Goal: Find specific page/section: Find specific page/section

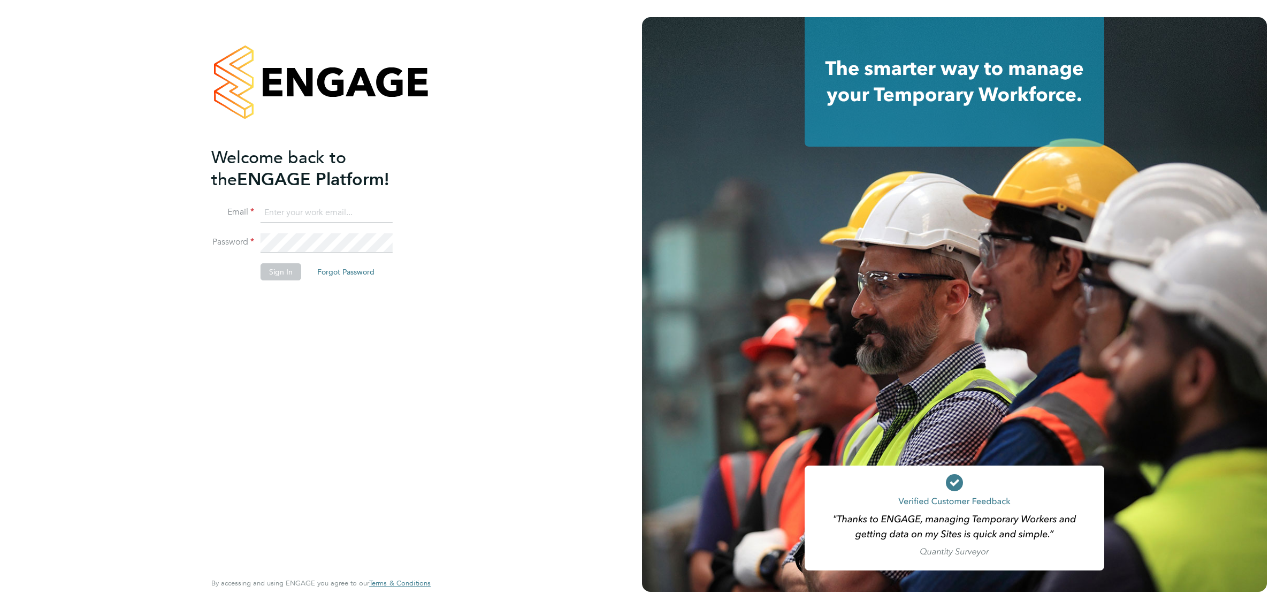
type input "sthomas@spheresolutions.co.uk"
click at [279, 274] on button "Sign In" at bounding box center [281, 271] width 41 height 17
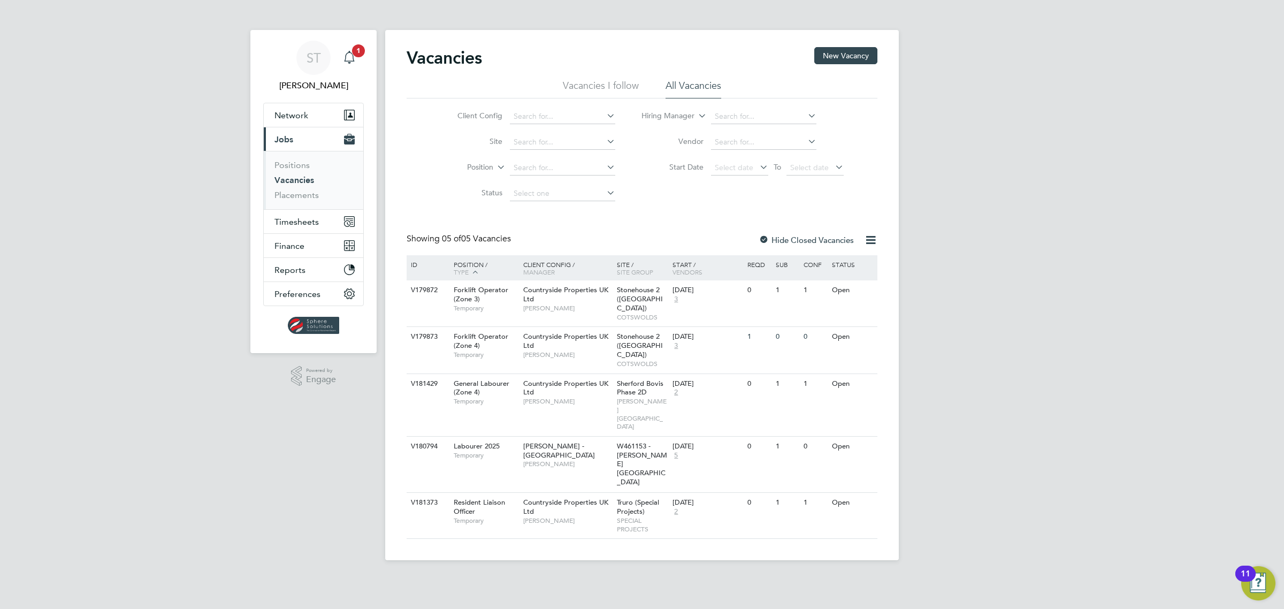
click at [344, 57] on icon "Main navigation" at bounding box center [349, 57] width 13 height 13
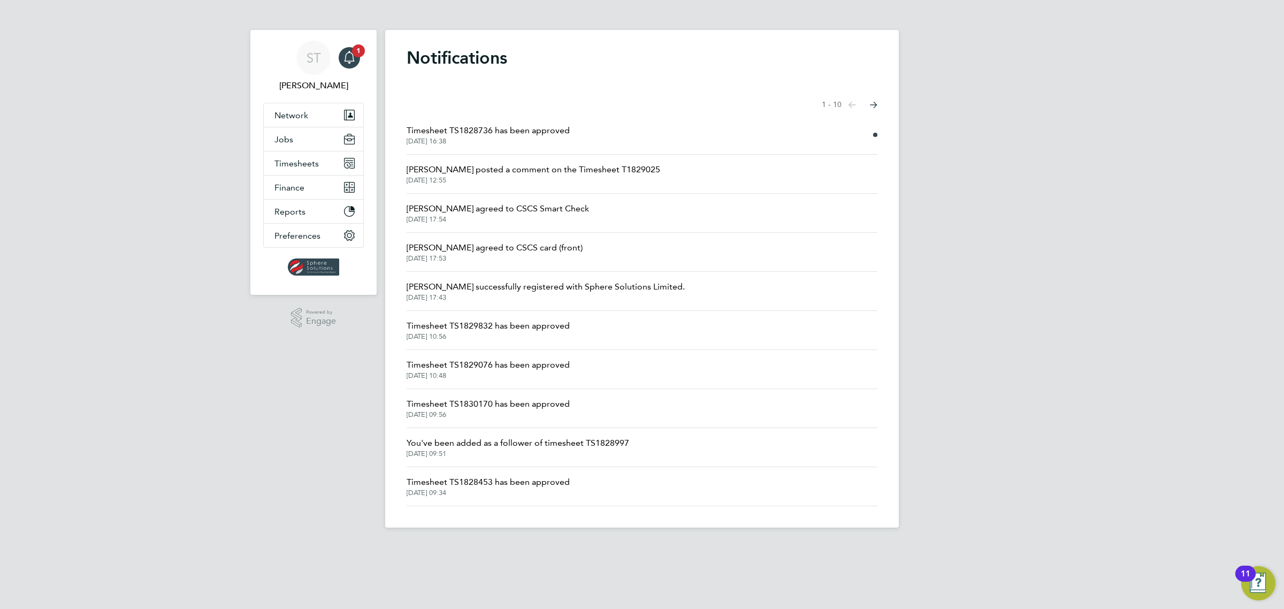
click at [499, 130] on span "Timesheet TS1828736 has been approved" at bounding box center [488, 130] width 163 height 13
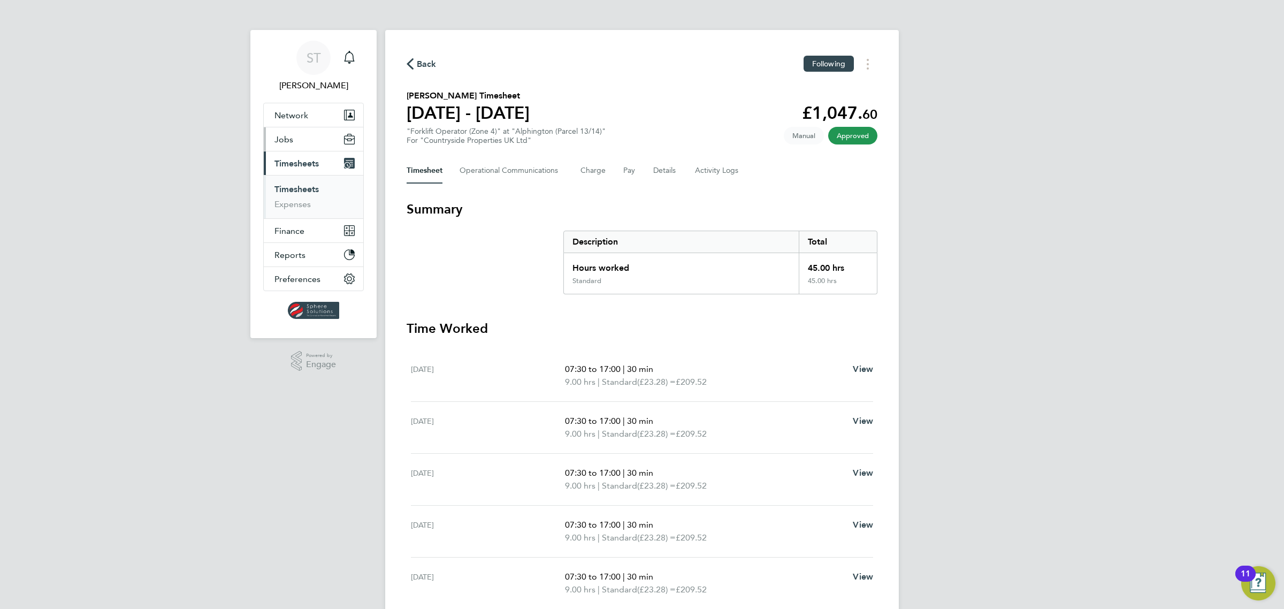
click at [292, 135] on span "Jobs" at bounding box center [284, 139] width 19 height 10
click at [297, 180] on link "Vacancies" at bounding box center [294, 180] width 38 height 10
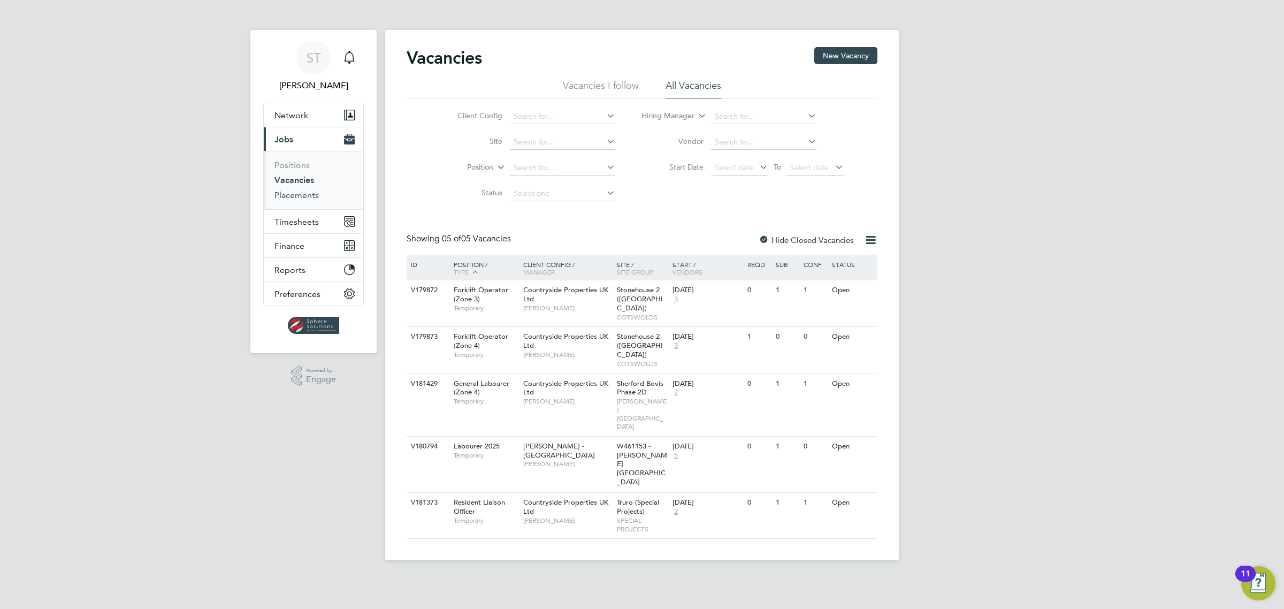
click at [308, 191] on link "Placements" at bounding box center [297, 195] width 44 height 10
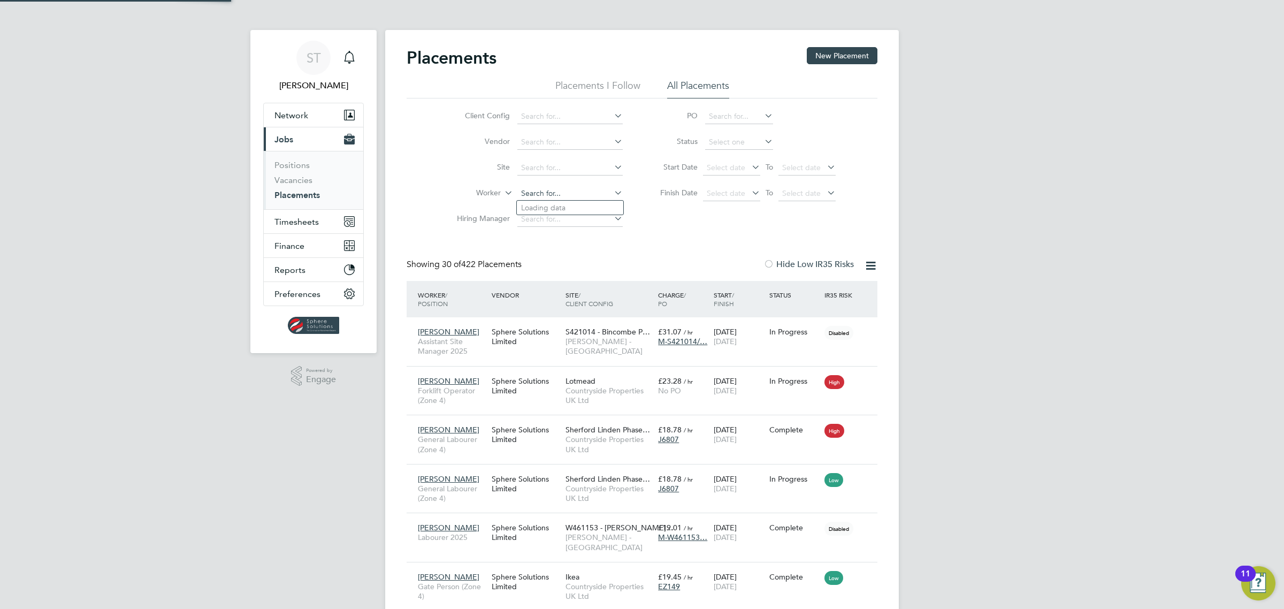
click at [552, 199] on input at bounding box center [569, 193] width 105 height 15
type input "d"
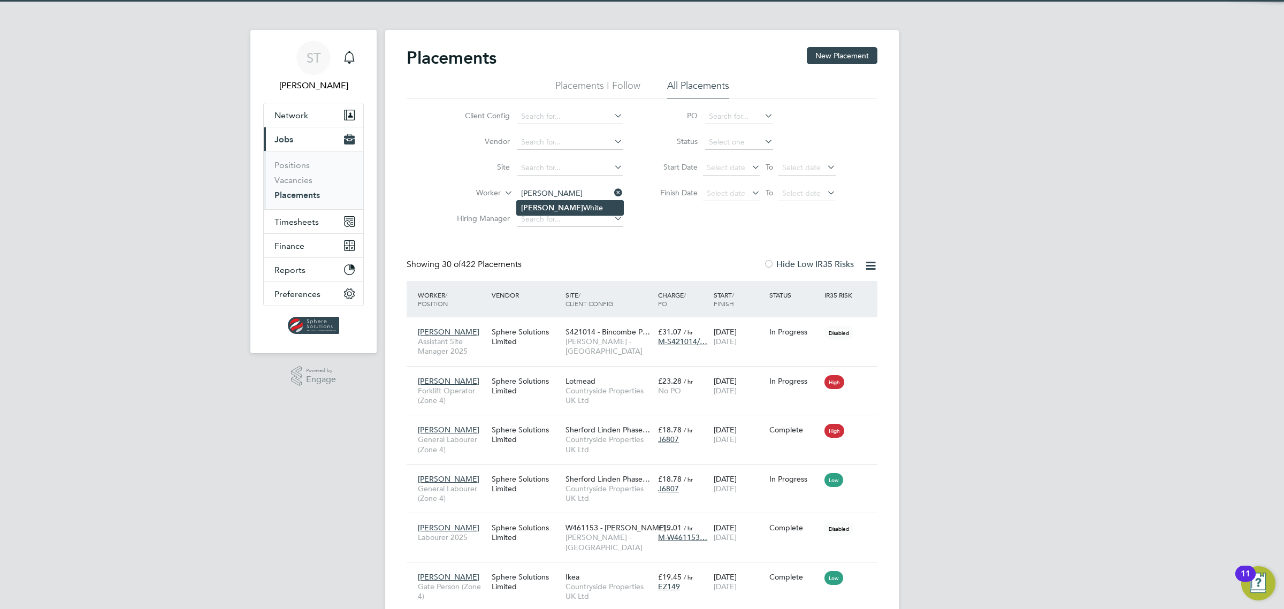
click at [539, 201] on li "Stefan White" at bounding box center [570, 208] width 106 height 14
type input "Stefan White"
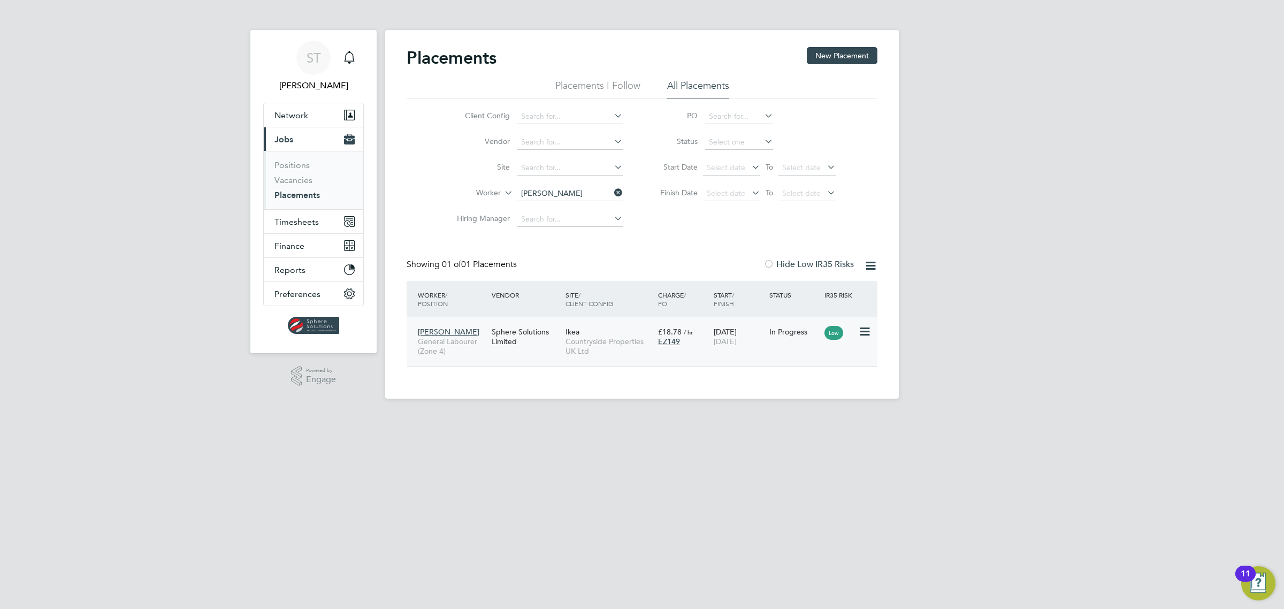
click at [734, 344] on span "[DATE]" at bounding box center [725, 342] width 23 height 10
click at [612, 194] on icon at bounding box center [612, 192] width 0 height 15
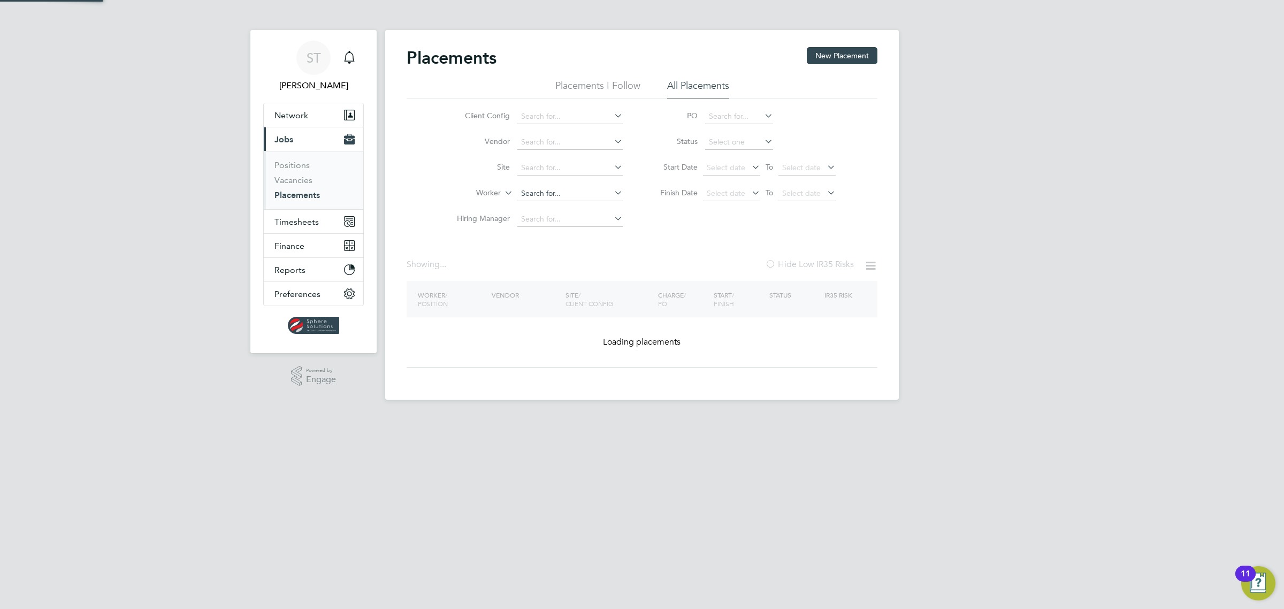
click at [576, 197] on input at bounding box center [569, 193] width 105 height 15
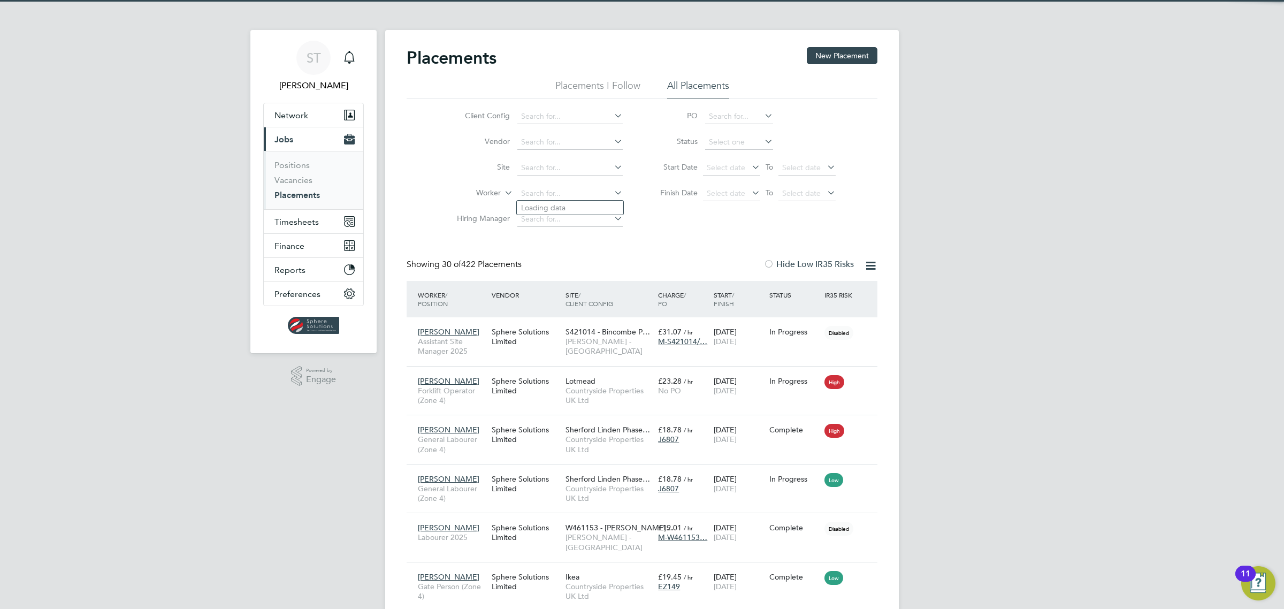
scroll to position [41, 93]
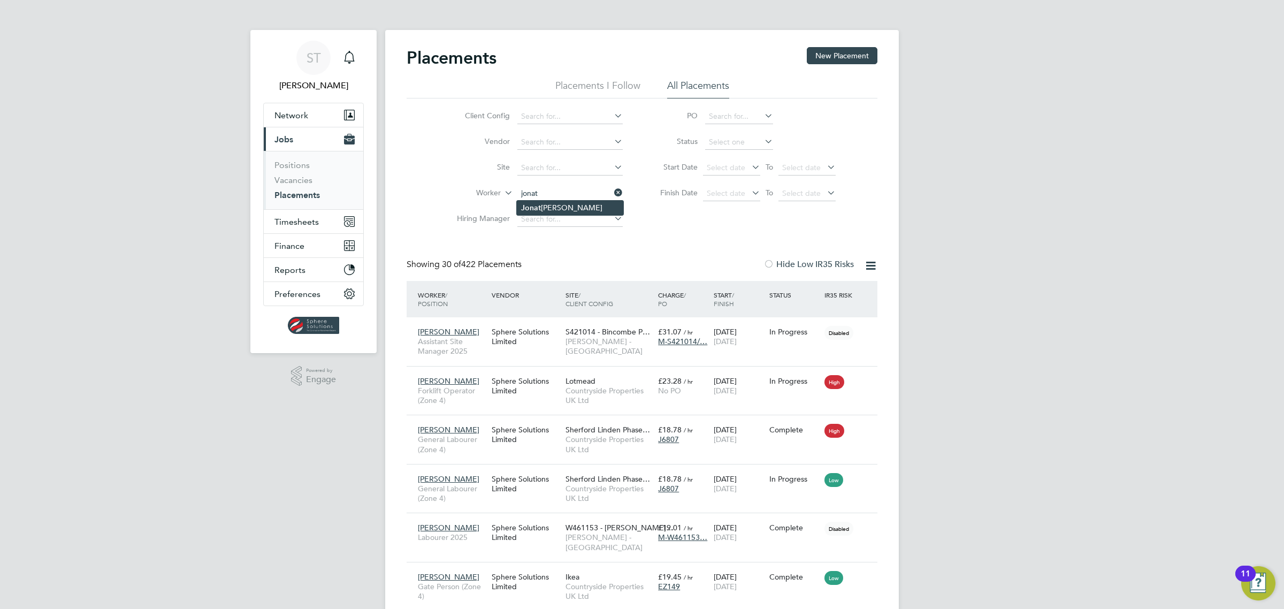
click at [540, 207] on li "Jonat han Adebisi" at bounding box center [570, 208] width 106 height 14
type input "[PERSON_NAME]"
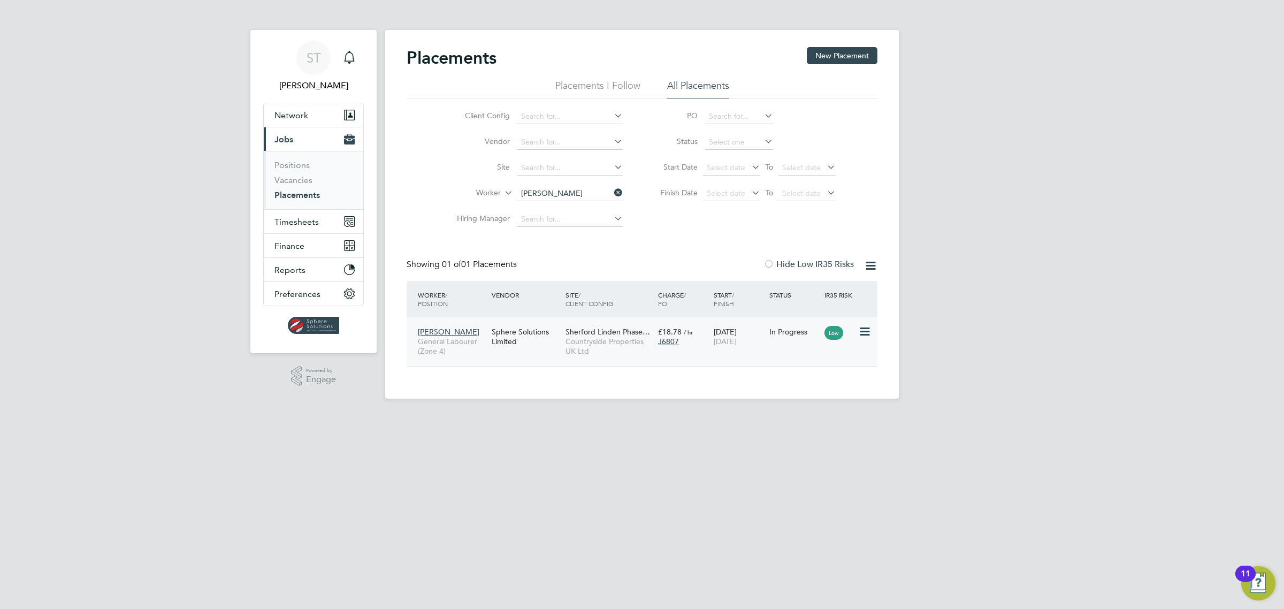
click at [450, 340] on span "General Labourer (Zone 4)" at bounding box center [452, 346] width 68 height 19
click at [1008, 79] on div "ST Selin Thomas Notifications Applications: Network Team Members Businesses Sit…" at bounding box center [642, 208] width 1284 height 416
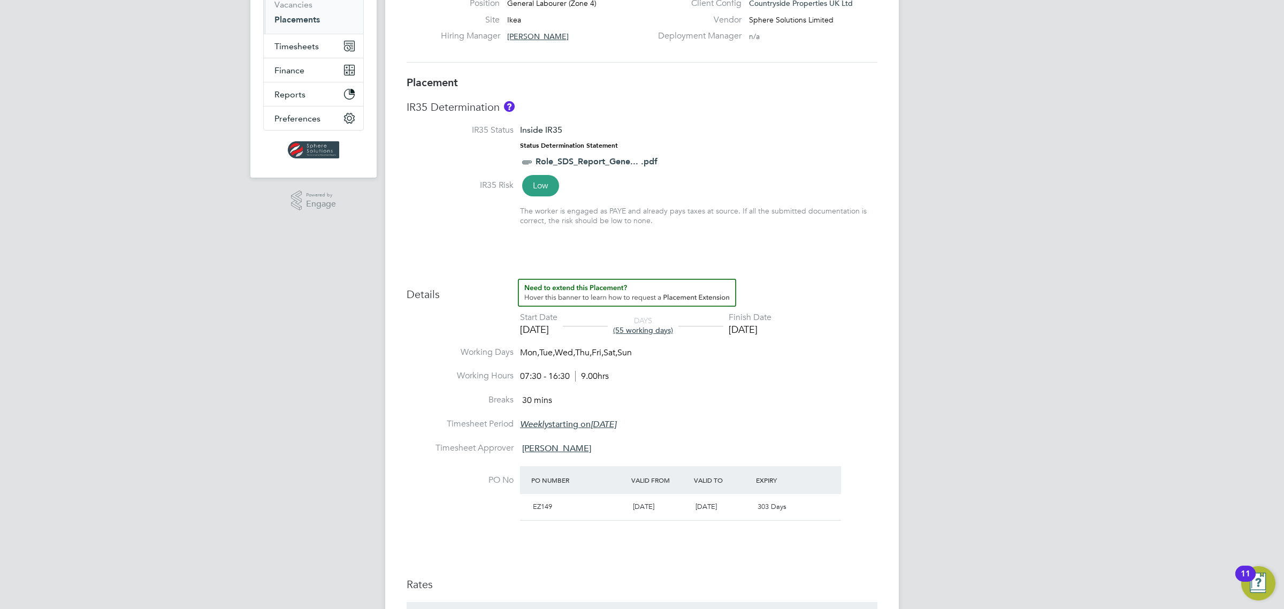
scroll to position [178, 0]
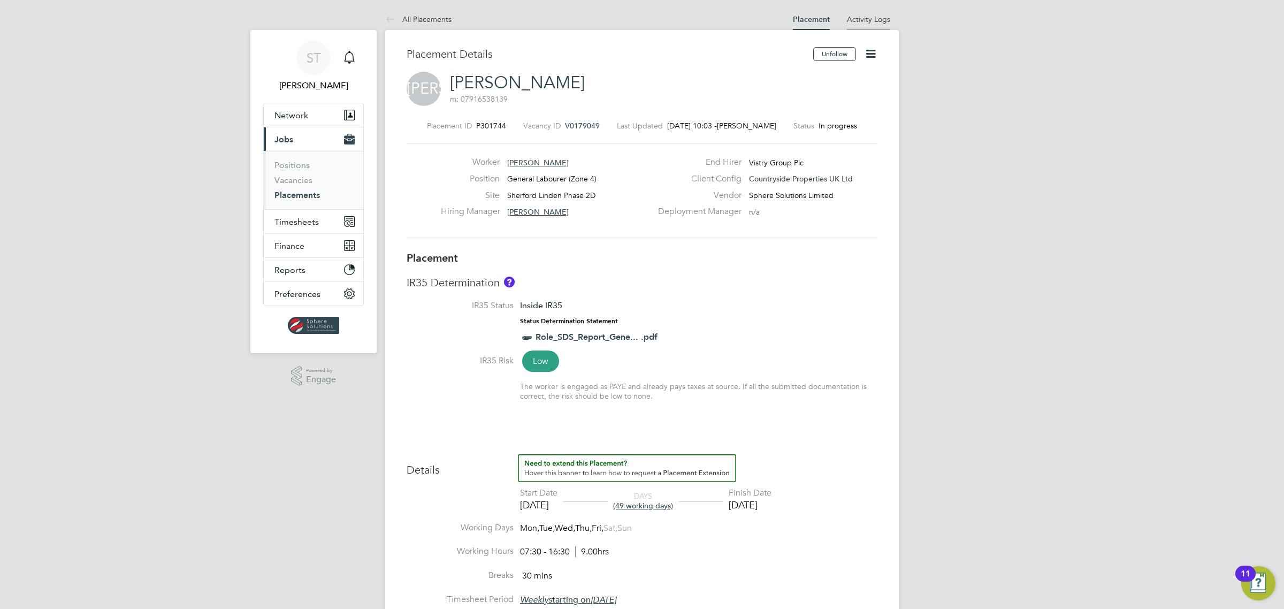
click at [862, 20] on link "Activity Logs" at bounding box center [868, 19] width 43 height 10
